Goal: Task Accomplishment & Management: Use online tool/utility

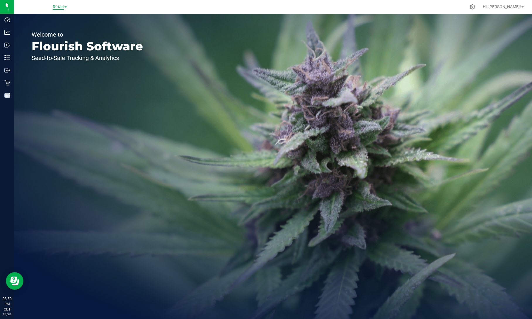
click at [62, 8] on span "Retail" at bounding box center [58, 6] width 11 height 5
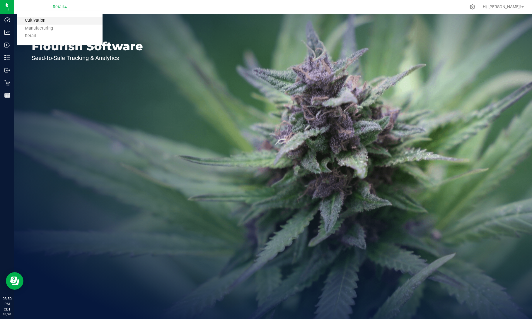
click at [47, 20] on link "Cultivation" at bounding box center [59, 21] width 85 height 8
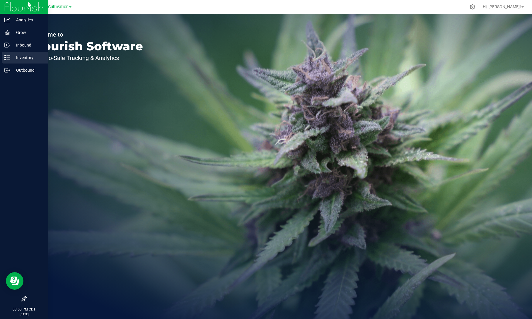
click at [20, 57] on p "Inventory" at bounding box center [27, 57] width 35 height 7
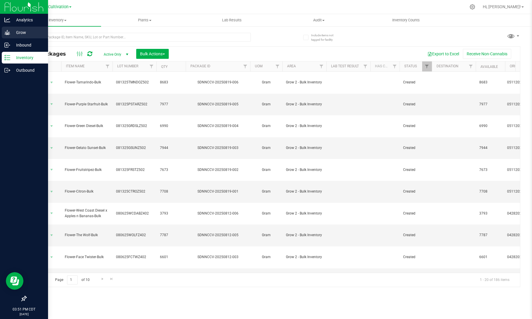
click at [28, 36] on div "Grow" at bounding box center [25, 33] width 46 height 12
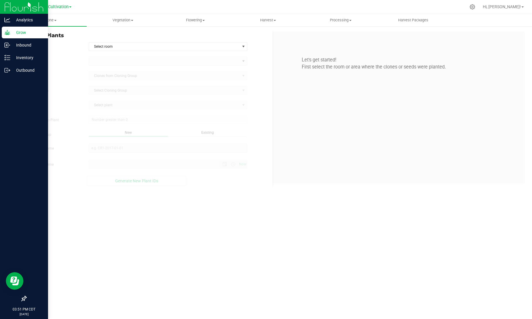
type input "[DATE] 3:51 PM"
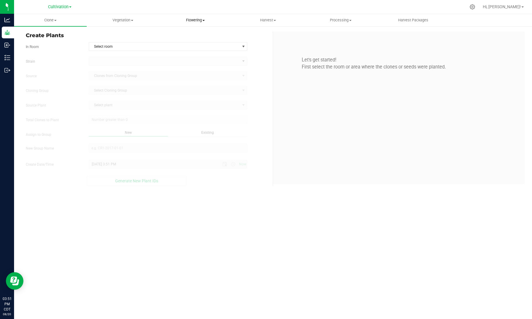
click at [195, 21] on span "Flowering" at bounding box center [196, 20] width 72 height 5
click at [187, 42] on span "Flowering groups" at bounding box center [183, 42] width 49 height 5
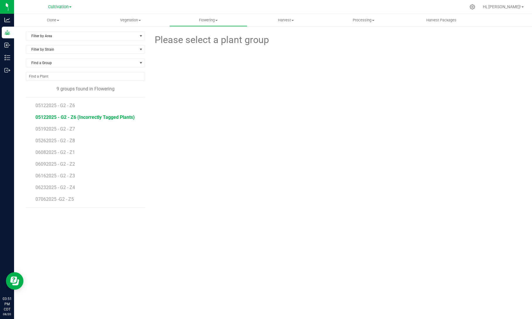
click at [71, 116] on span "05122025 - G2 - Z6 (Incorrectly Tagged Plants)" at bounding box center [84, 117] width 99 height 6
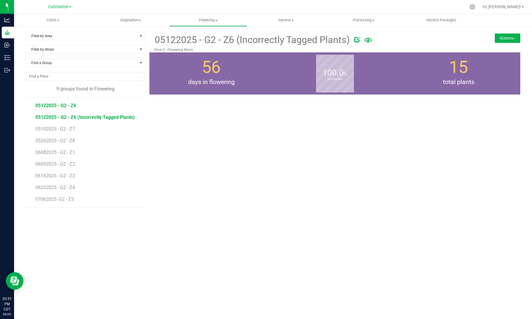
click at [60, 105] on span "05122025 - G2 - Z6" at bounding box center [55, 106] width 41 height 6
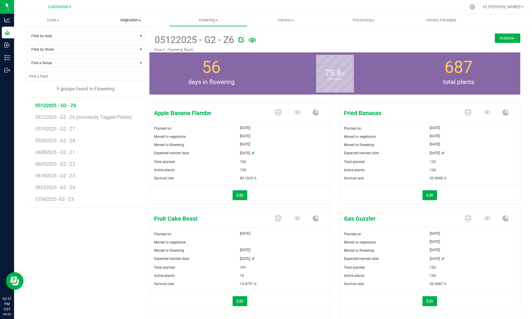
click at [134, 19] on span "Vegetation" at bounding box center [130, 20] width 77 height 5
click at [258, 5] on div at bounding box center [285, 6] width 361 height 11
click at [73, 104] on span "05122025 - G2 - Z6" at bounding box center [55, 106] width 41 height 6
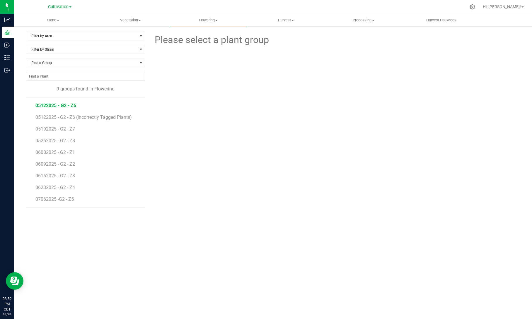
click at [71, 106] on span "05122025 - G2 - Z6" at bounding box center [55, 106] width 41 height 6
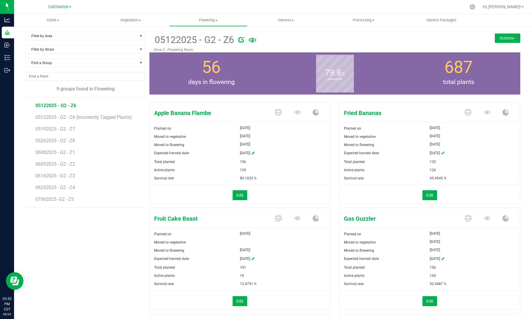
click at [507, 35] on button "Actions" at bounding box center [506, 37] width 25 height 9
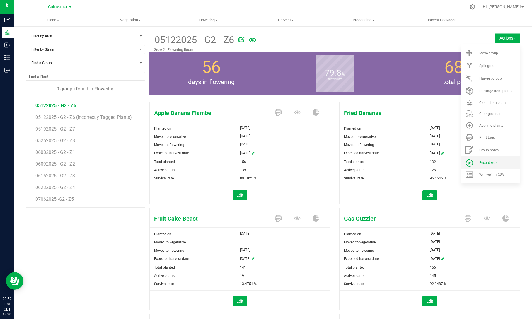
click at [481, 163] on span "Record waste" at bounding box center [489, 163] width 21 height 4
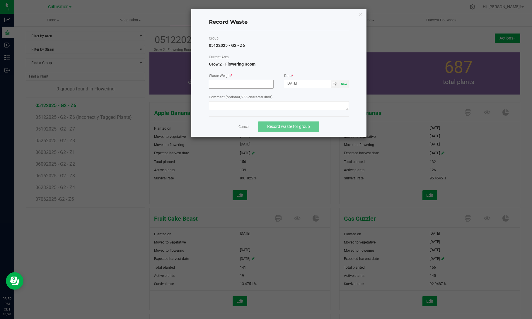
click at [244, 84] on input at bounding box center [241, 84] width 64 height 8
click at [332, 84] on span "Toggle calendar" at bounding box center [335, 84] width 8 height 8
type input "6650.0000 g"
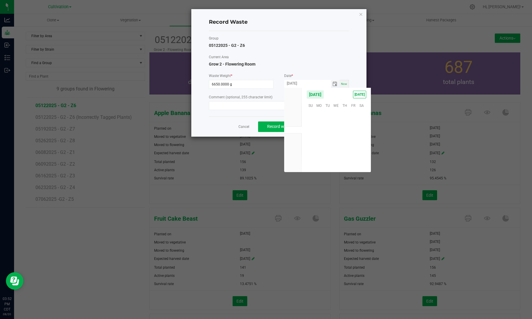
scroll to position [94878, 0]
click at [326, 141] on span "19" at bounding box center [327, 141] width 8 height 9
type input "[DATE]"
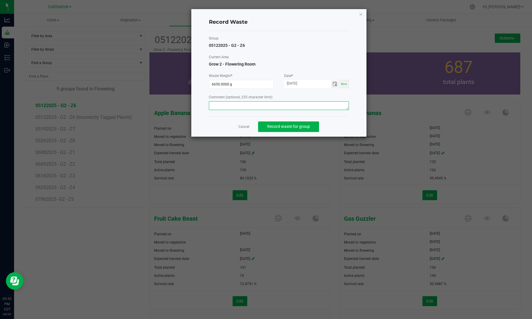
click at [305, 105] on textarea at bounding box center [279, 105] width 140 height 9
type textarea "Flower Waste"
click at [295, 124] on span "Record waste for group" at bounding box center [288, 126] width 43 height 5
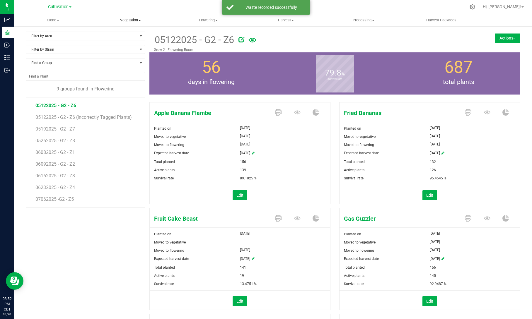
click at [145, 20] on span "Vegetation" at bounding box center [130, 20] width 77 height 5
click at [133, 48] on span "Mother groups" at bounding box center [114, 49] width 44 height 5
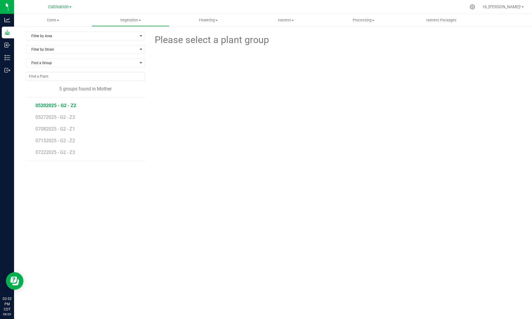
click at [69, 104] on span "05202025 - G2 - Z2" at bounding box center [55, 106] width 41 height 6
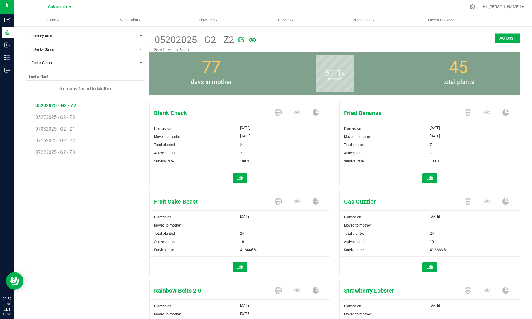
click at [504, 41] on button "Actions" at bounding box center [506, 37] width 25 height 9
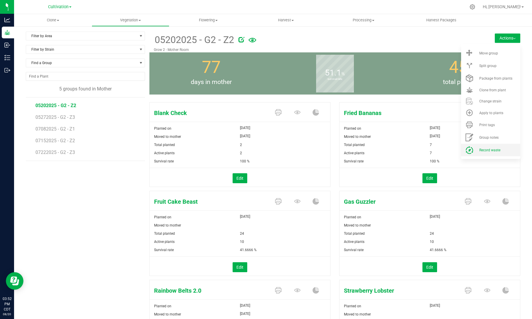
click at [488, 147] on li "Record waste" at bounding box center [490, 150] width 59 height 13
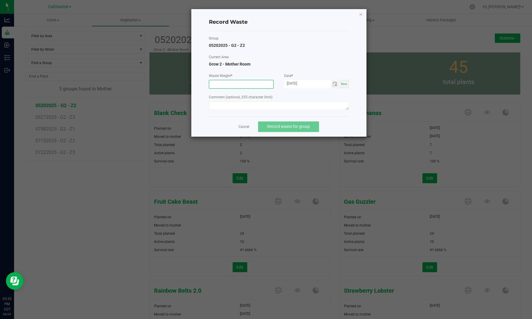
click at [259, 85] on input at bounding box center [241, 84] width 64 height 8
click at [337, 85] on span "Toggle calendar" at bounding box center [334, 84] width 5 height 5
type input "320.0000 g"
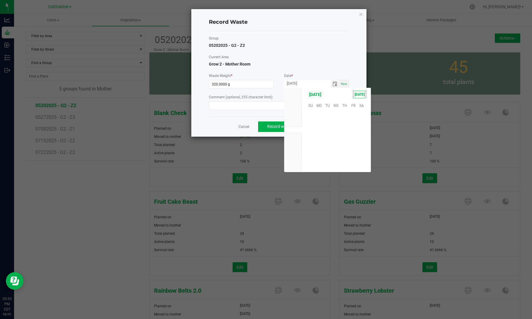
scroll to position [94878, 0]
click at [328, 141] on span "19" at bounding box center [327, 141] width 8 height 9
type input "[DATE]"
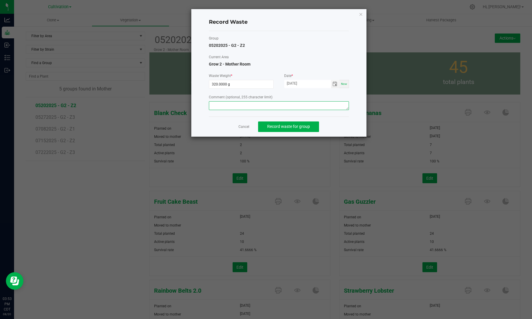
click at [305, 105] on textarea at bounding box center [279, 105] width 140 height 9
type textarea "Mom Waste"
click at [292, 123] on button "Record waste for group" at bounding box center [288, 126] width 61 height 11
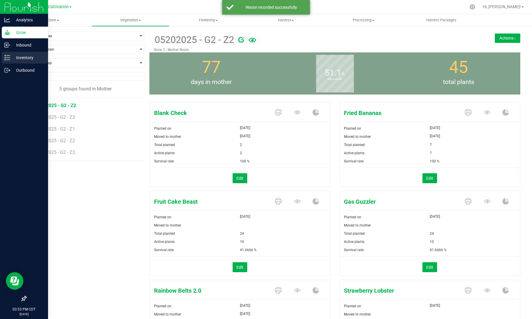
click at [11, 57] on p "Inventory" at bounding box center [27, 57] width 35 height 7
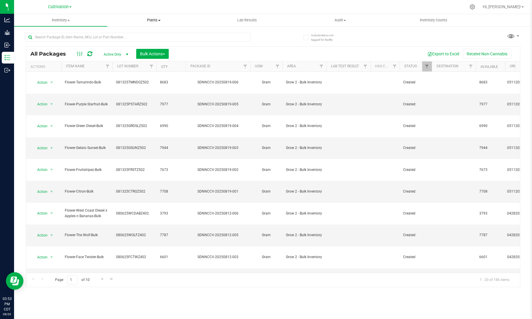
click at [162, 22] on span "Plants" at bounding box center [153, 20] width 93 height 5
click at [152, 43] on li "Waste log" at bounding box center [153, 42] width 93 height 7
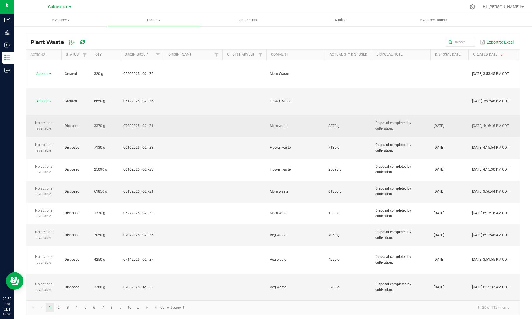
drag, startPoint x: 399, startPoint y: 91, endPoint x: 366, endPoint y: 81, distance: 34.3
click at [366, 115] on tr "No actions available Disposed 3370 g 07082025 - G2 - Z1 Mom waste 3370 g Dispos…" at bounding box center [355, 126] width 659 height 22
copy tr "Disposal completed by cultivation."
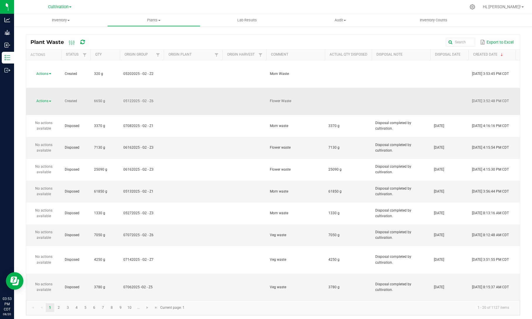
click at [40, 99] on span "Actions" at bounding box center [42, 101] width 12 height 4
click at [46, 85] on li "Dispose" at bounding box center [43, 85] width 26 height 9
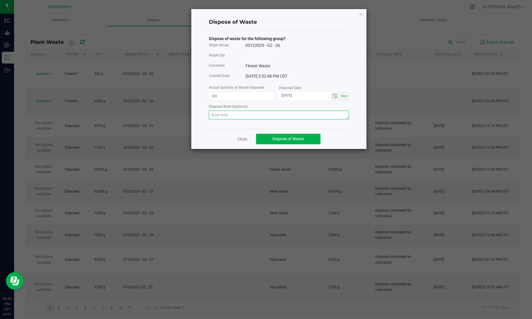
click at [238, 114] on textarea at bounding box center [279, 115] width 140 height 9
paste textarea "Disposal completed by cultivation."
type textarea "Disposal completed by cultivation."
click at [246, 96] on input at bounding box center [241, 96] width 65 height 8
click at [332, 95] on span "Toggle calendar" at bounding box center [335, 96] width 8 height 8
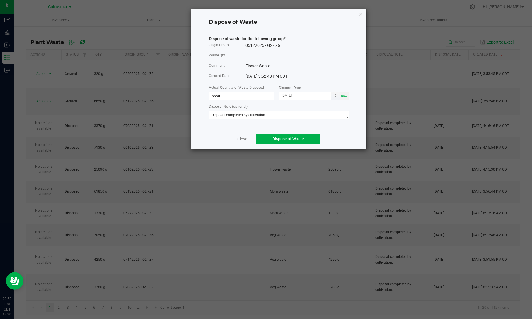
type input "6650.0000 g"
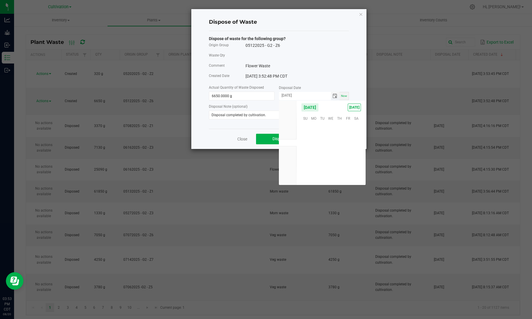
scroll to position [94878, 0]
click at [324, 151] on span "19" at bounding box center [322, 154] width 8 height 9
type input "[DATE]"
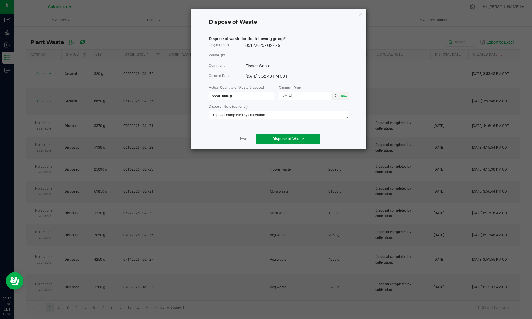
click at [297, 138] on span "Dispose of Waste" at bounding box center [287, 138] width 31 height 5
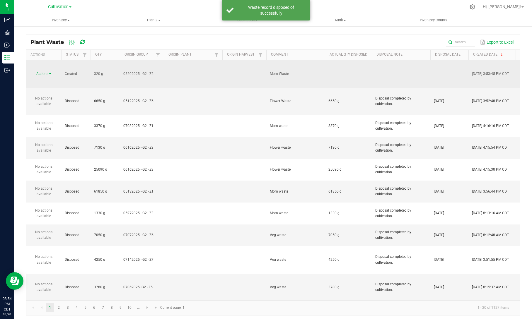
click at [52, 71] on div "Actions" at bounding box center [44, 74] width 28 height 6
click at [49, 71] on div "Actions" at bounding box center [44, 74] width 28 height 6
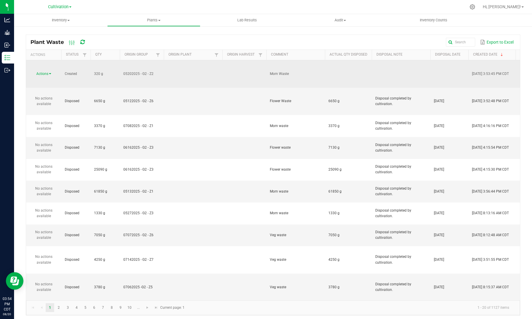
click at [49, 73] on span at bounding box center [50, 73] width 2 height 1
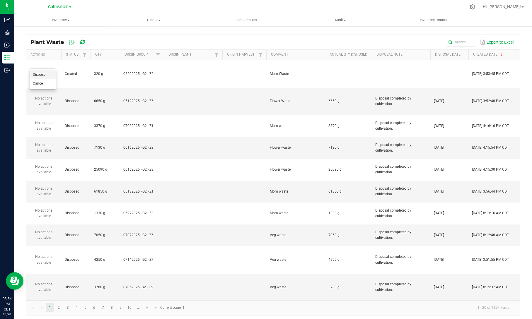
click at [50, 75] on li "Dispose" at bounding box center [43, 74] width 26 height 9
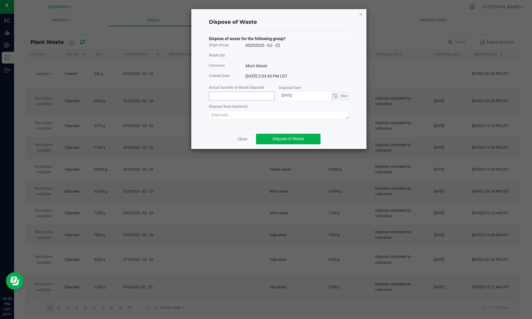
click at [246, 98] on input at bounding box center [241, 96] width 65 height 8
click at [334, 97] on span "Toggle calendar" at bounding box center [334, 96] width 5 height 5
type input "320.0000 g"
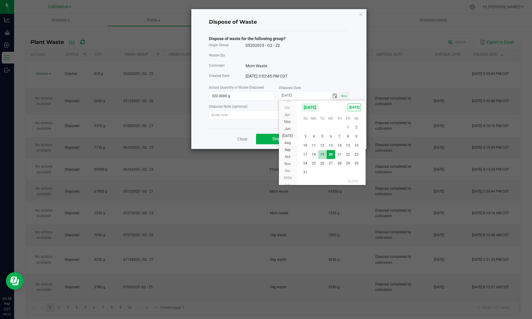
click at [324, 155] on span "19" at bounding box center [322, 154] width 8 height 9
type input "[DATE]"
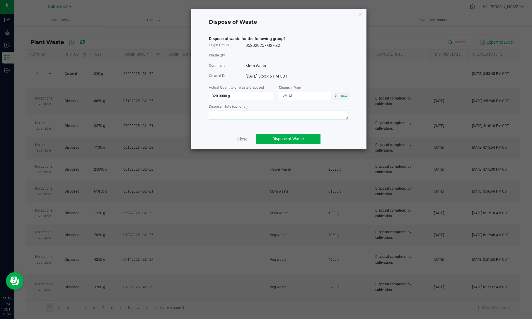
click at [317, 118] on textarea at bounding box center [279, 115] width 140 height 9
paste textarea "Disposal completed by cultivation."
type textarea "Disposal completed by cultivation."
click at [299, 140] on span "Dispose of Waste" at bounding box center [287, 138] width 31 height 5
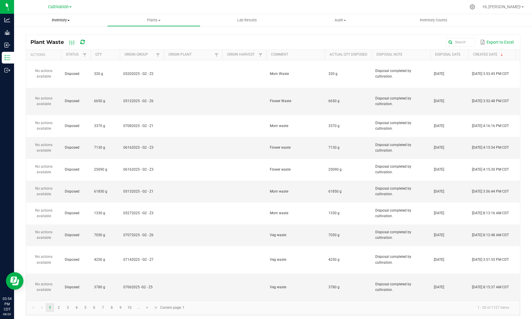
click at [69, 22] on span "Inventory" at bounding box center [60, 20] width 93 height 5
click at [53, 35] on span "All packages" at bounding box center [34, 35] width 40 height 5
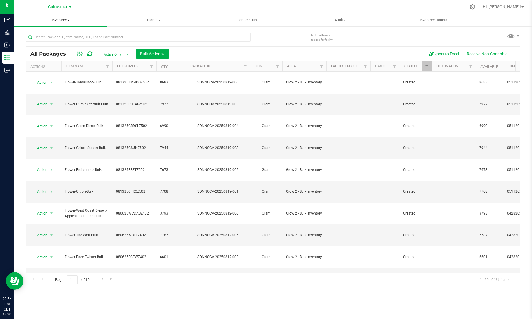
click at [67, 20] on span "Inventory" at bounding box center [60, 20] width 93 height 5
click at [59, 44] on li "All inventory" at bounding box center [60, 42] width 93 height 7
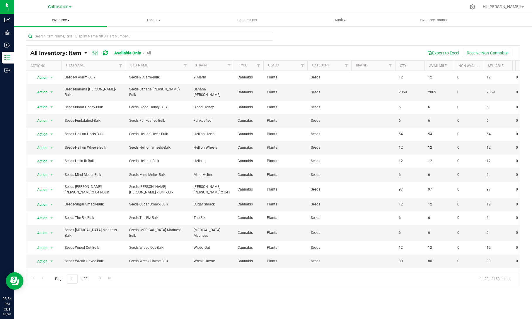
click at [70, 22] on span "Inventory" at bounding box center [60, 20] width 93 height 5
click at [53, 34] on span "All packages" at bounding box center [34, 35] width 40 height 5
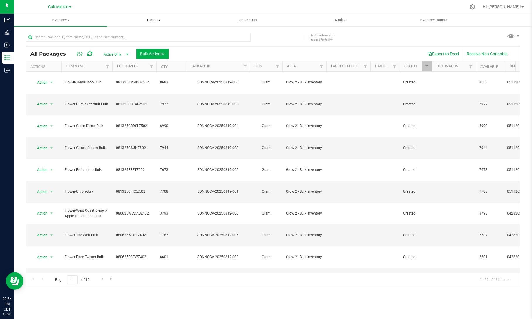
click at [160, 21] on span "Plants" at bounding box center [153, 20] width 93 height 5
click at [151, 33] on li "All plants" at bounding box center [153, 35] width 93 height 7
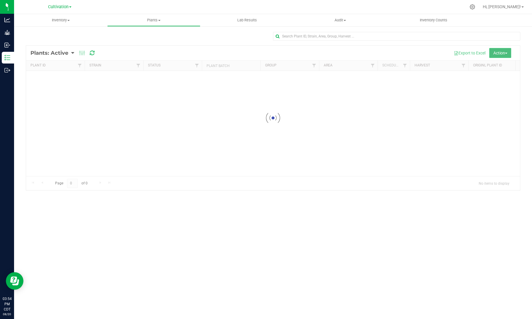
click at [502, 49] on button "Action" at bounding box center [500, 53] width 22 height 10
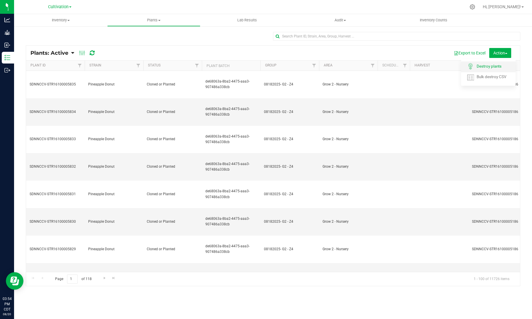
click at [494, 67] on span "Destroy plants" at bounding box center [488, 66] width 25 height 5
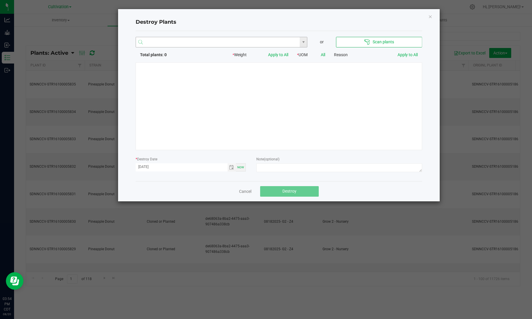
click at [242, 44] on input "NO DATA FOUND" at bounding box center [218, 42] width 164 height 11
click at [236, 50] on li "SDNNCCV-STR15300002262" at bounding box center [221, 53] width 171 height 10
type input "SDNNCCV-STR15300002262"
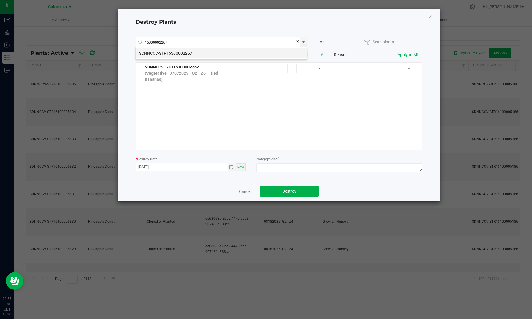
click at [238, 51] on li "SDNNCCV-STR15300002267" at bounding box center [221, 53] width 171 height 10
type input "SDNNCCV-STR15300002267"
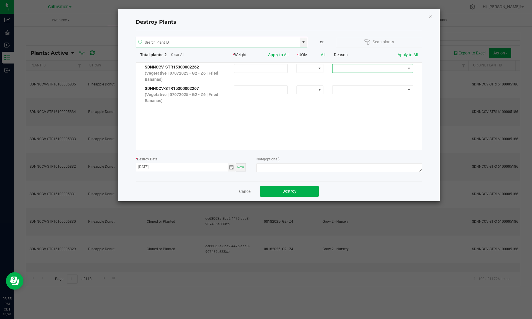
click at [399, 67] on span at bounding box center [368, 68] width 73 height 8
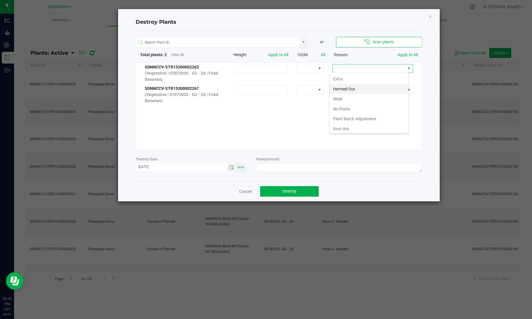
scroll to position [0, 0]
click at [351, 117] on li "Hermed Out" at bounding box center [368, 118] width 79 height 10
click at [319, 167] on textarea at bounding box center [338, 167] width 165 height 9
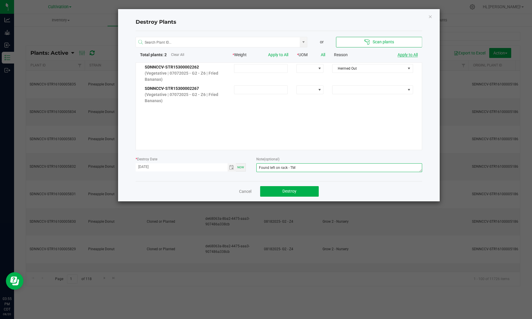
type textarea "Found left on rack - TM"
click at [408, 54] on link "Apply to All" at bounding box center [407, 54] width 20 height 5
click at [304, 191] on button "Destroy" at bounding box center [289, 191] width 59 height 11
